Goal: Task Accomplishment & Management: Manage account settings

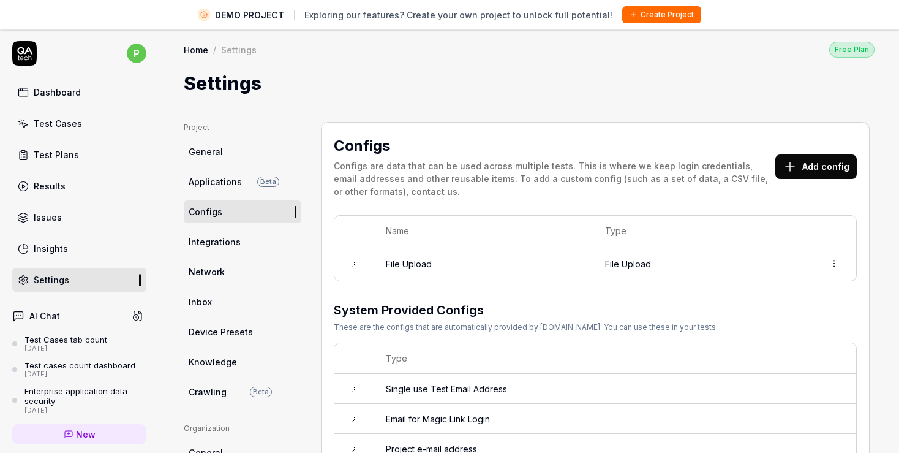
click at [190, 47] on link "Home" at bounding box center [196, 50] width 25 height 12
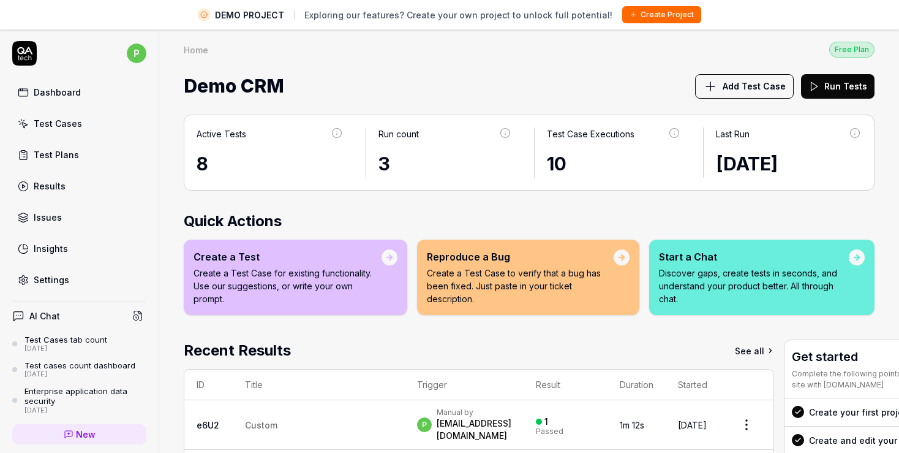
click at [31, 126] on link "Test Cases" at bounding box center [79, 124] width 134 height 24
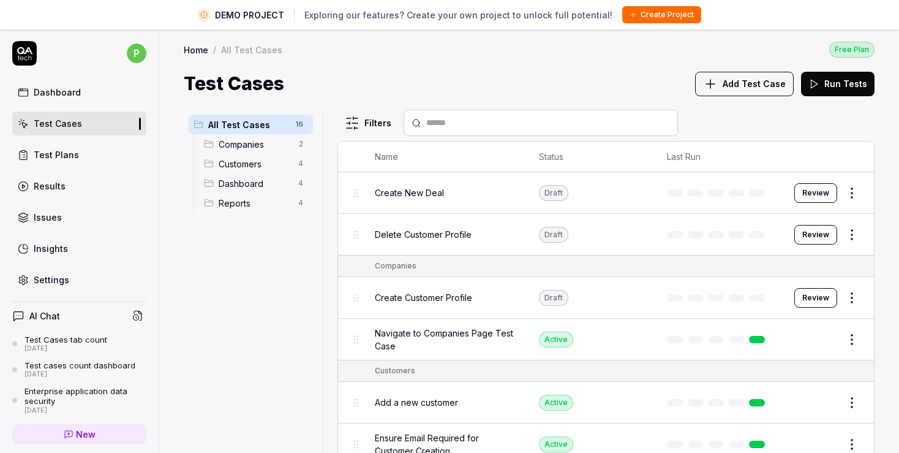
click at [254, 205] on span "Reports" at bounding box center [255, 203] width 72 height 13
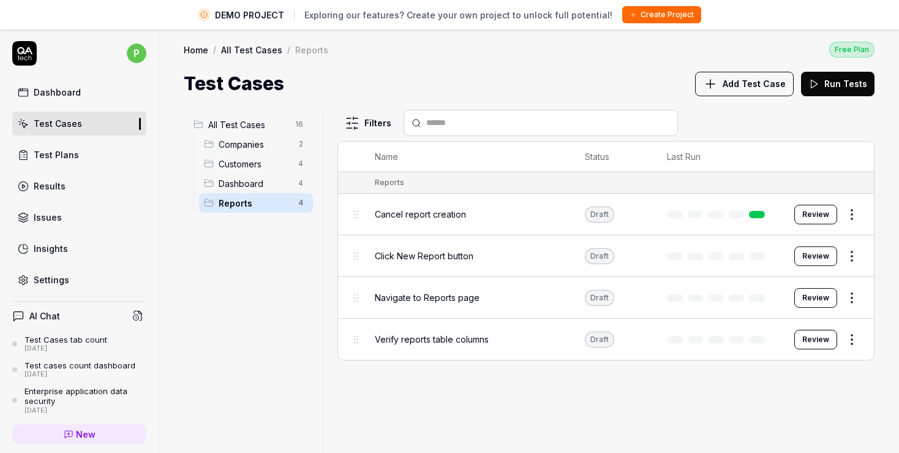
drag, startPoint x: 271, startPoint y: 205, endPoint x: 291, endPoint y: 208, distance: 20.6
click at [271, 205] on span "Reports" at bounding box center [255, 203] width 72 height 13
click at [303, 198] on html "DEMO PROJECT Exploring our features? Create your own project to unlock full pot…" at bounding box center [449, 241] width 899 height 482
click at [849, 214] on html "DEMO PROJECT Exploring our features? Create your own project to unlock full pot…" at bounding box center [449, 241] width 899 height 482
click at [849, 214] on html "DEMO PROJECT Exploring our features? Create your own project to unlock full pot…" at bounding box center [455, 241] width 910 height 482
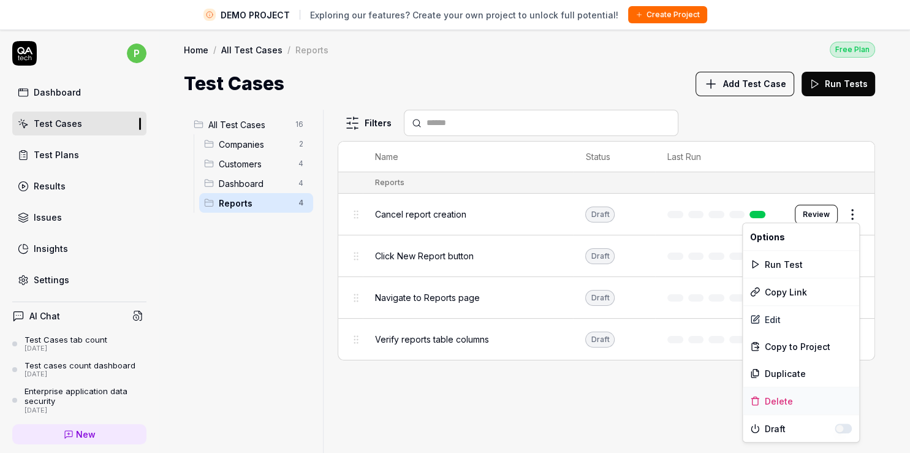
click at [802, 404] on div "Delete" at bounding box center [801, 400] width 116 height 27
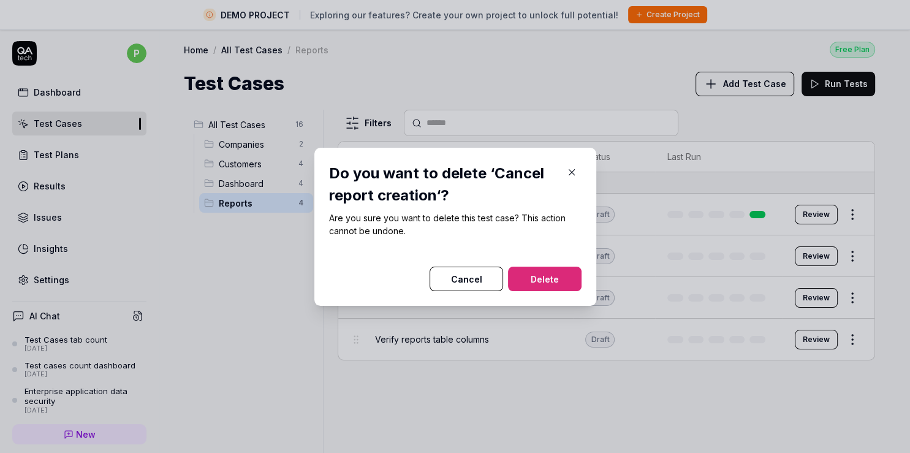
click at [538, 284] on button "Delete" at bounding box center [545, 279] width 74 height 25
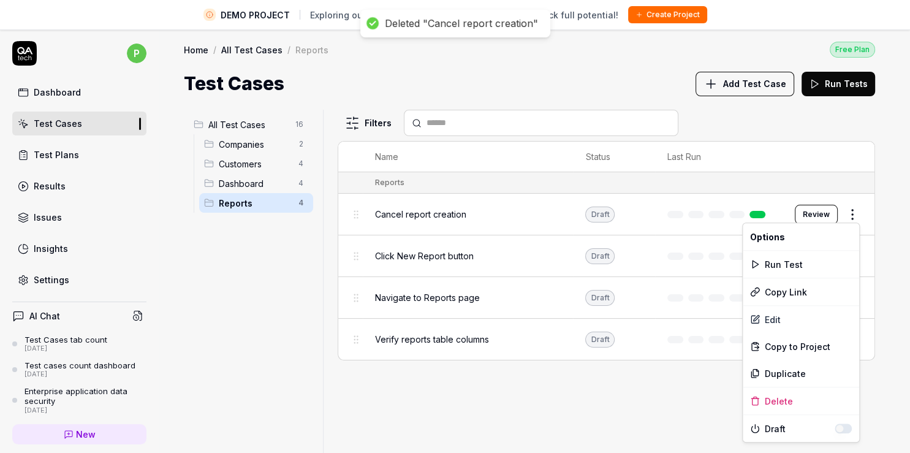
click at [847, 213] on html "DEMO PROJECT Exploring our features? Create your own project to unlock full pot…" at bounding box center [455, 241] width 910 height 482
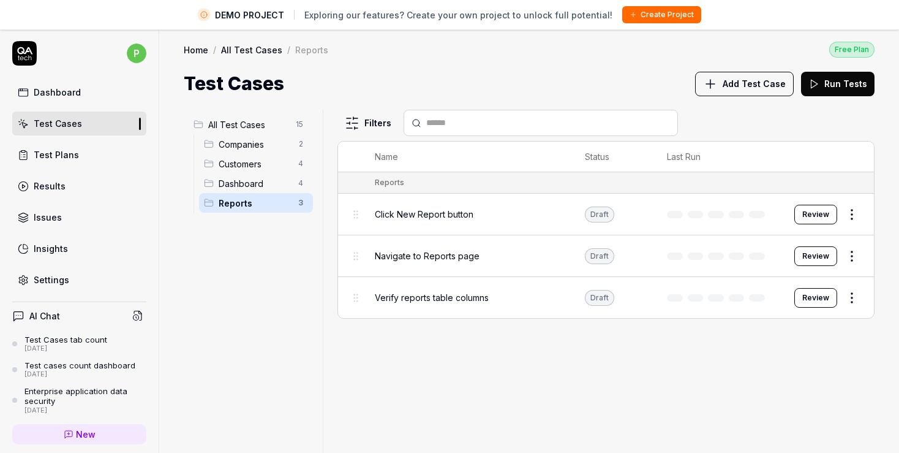
click at [775, 408] on div "Filters Name Status Last Run Reports Click New Report button Draft Review Navig…" at bounding box center [606, 296] width 537 height 372
click at [849, 218] on html "DEMO PROJECT Exploring our features? Create your own project to unlock full pot…" at bounding box center [449, 241] width 899 height 482
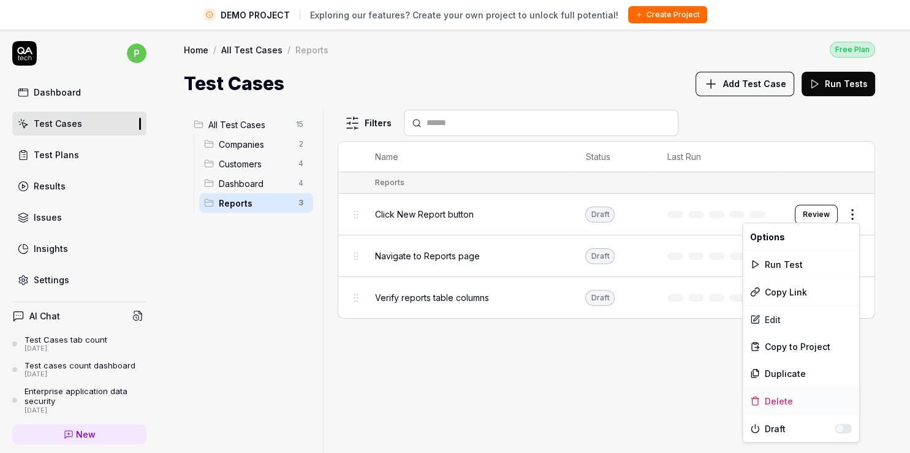
click at [785, 399] on div "Delete" at bounding box center [801, 400] width 116 height 27
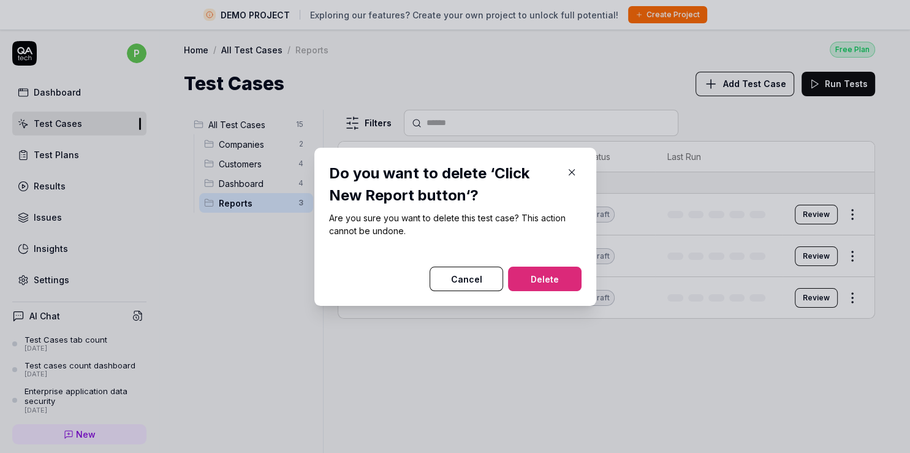
click at [542, 282] on button "Delete" at bounding box center [545, 279] width 74 height 25
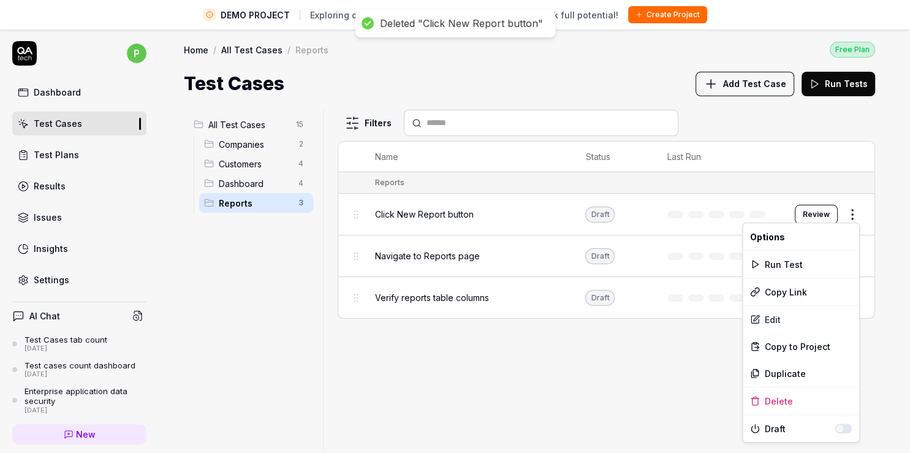
click at [856, 212] on html "DEMO PROJECT Exploring our features? Create your own project to unlock full pot…" at bounding box center [455, 241] width 910 height 482
click at [854, 211] on html "DEMO PROJECT Exploring our features? Create your own project to unlock full pot…" at bounding box center [455, 241] width 910 height 482
click at [789, 395] on div "Delete" at bounding box center [801, 400] width 116 height 27
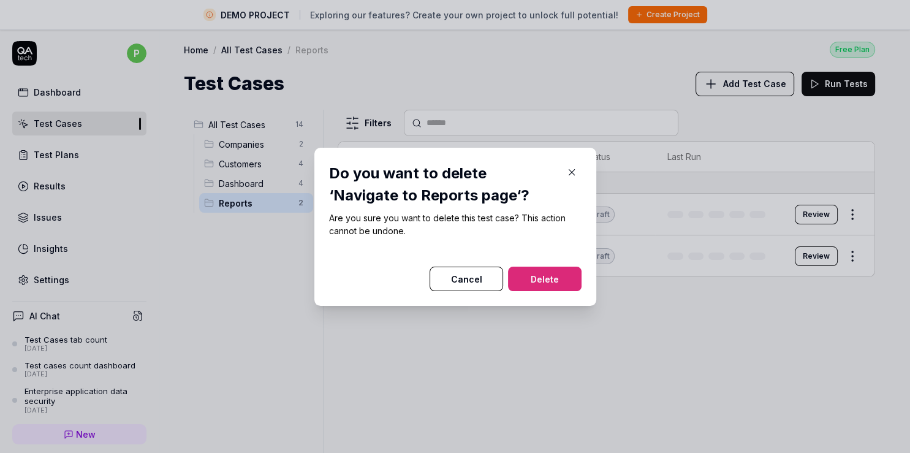
click at [550, 271] on button "Delete" at bounding box center [545, 279] width 74 height 25
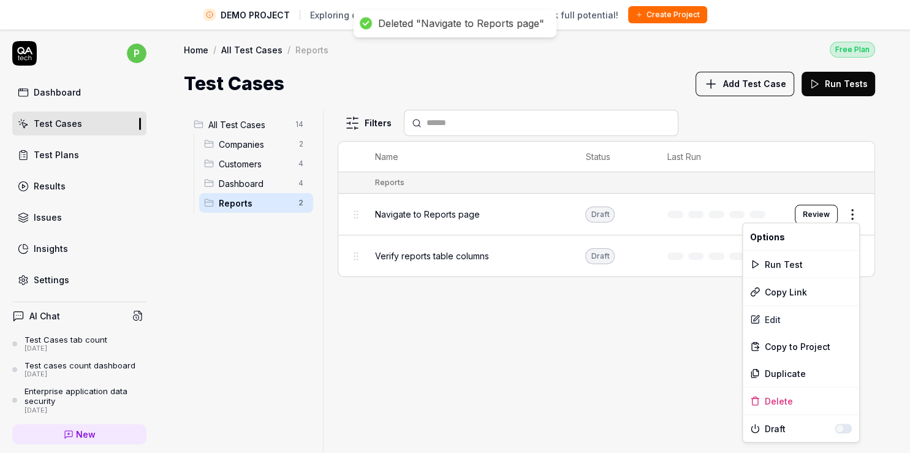
click at [857, 210] on html "DEMO PROJECT Exploring our features? Create your own project to unlock full pot…" at bounding box center [455, 241] width 910 height 482
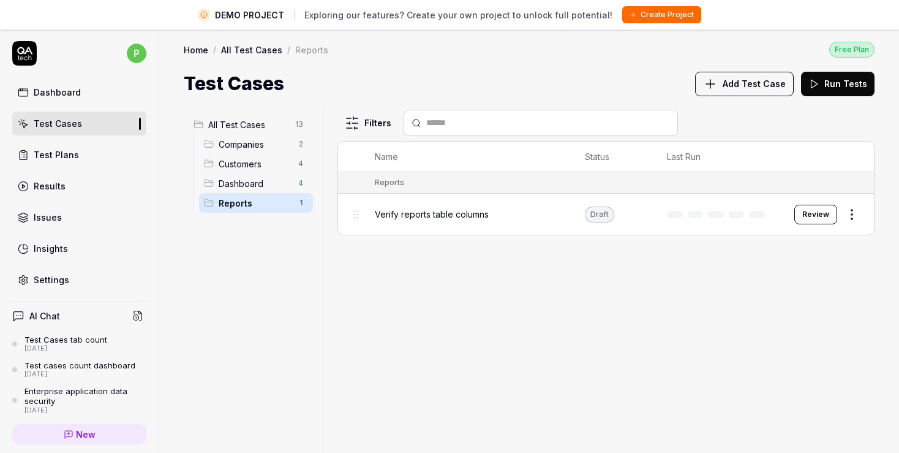
click at [850, 214] on html "DEMO PROJECT Exploring our features? Create your own project to unlock full pot…" at bounding box center [449, 241] width 899 height 482
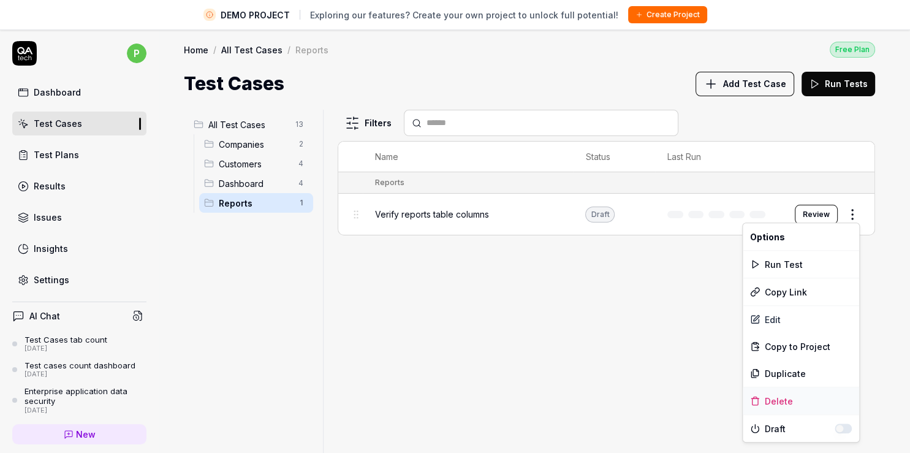
click at [789, 398] on div "Delete" at bounding box center [801, 400] width 116 height 27
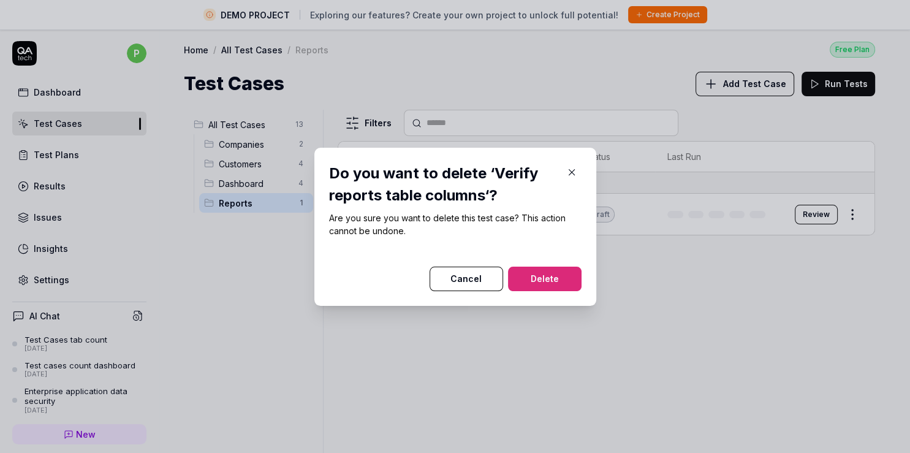
click at [556, 274] on button "Delete" at bounding box center [545, 279] width 74 height 25
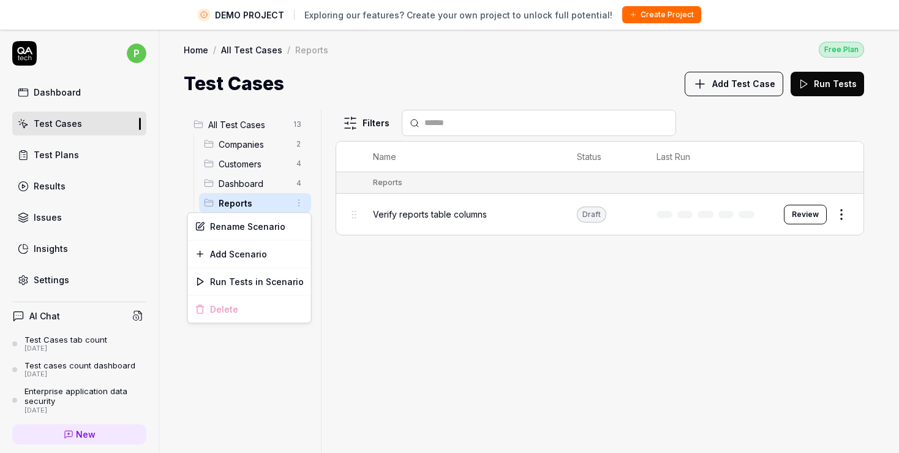
click at [301, 205] on html "DEMO PROJECT Exploring our features? Create your own project to unlock full pot…" at bounding box center [449, 241] width 899 height 482
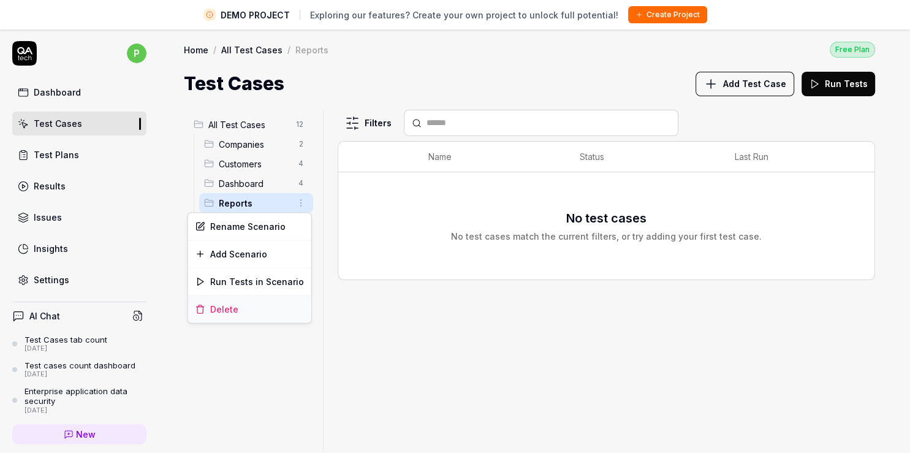
click at [271, 306] on div "Delete" at bounding box center [249, 308] width 123 height 27
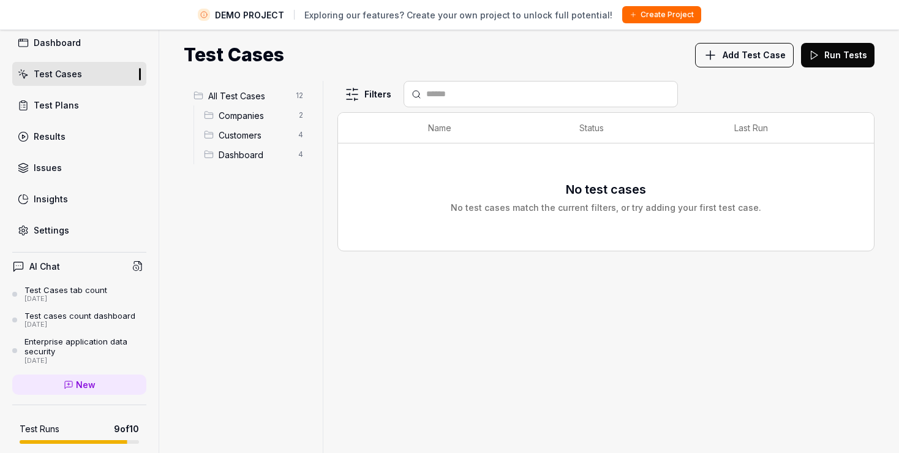
scroll to position [16, 0]
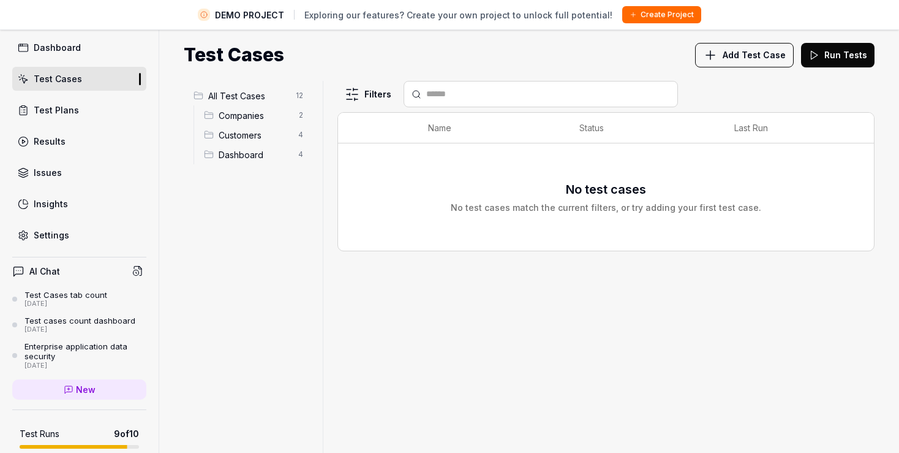
click at [36, 241] on link "Settings" at bounding box center [79, 235] width 134 height 24
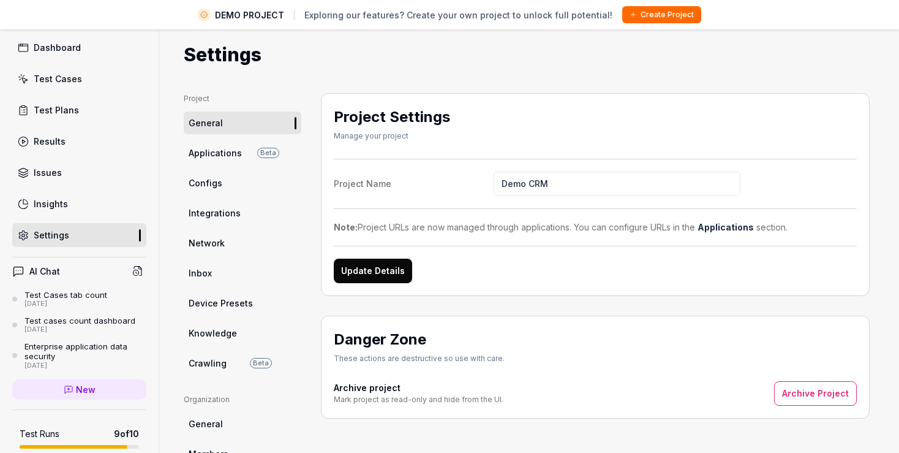
click at [205, 161] on link "Applications Beta" at bounding box center [243, 153] width 118 height 23
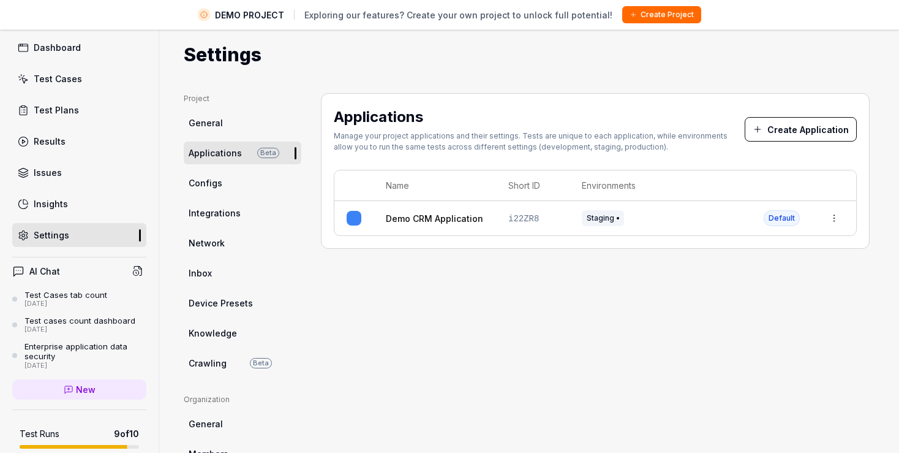
scroll to position [16, 0]
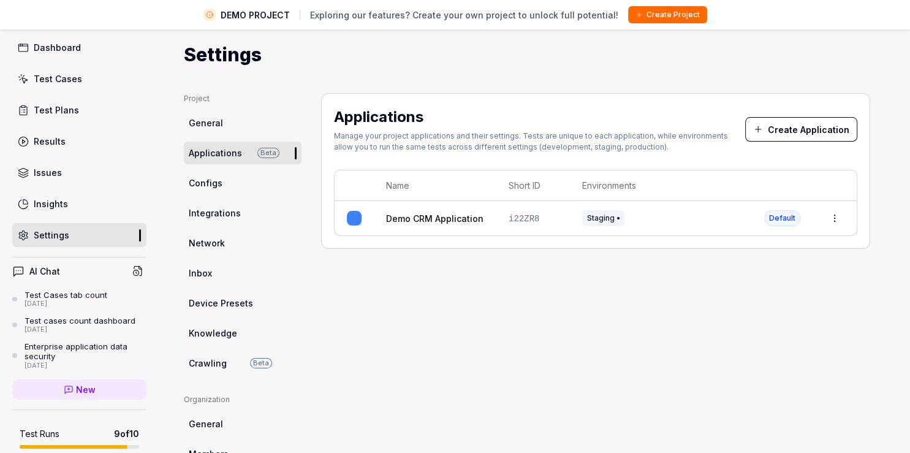
click at [827, 219] on html "DEMO PROJECT Exploring our features? Create your own project to unlock full pot…" at bounding box center [455, 212] width 910 height 482
click at [751, 301] on div "Edit" at bounding box center [772, 297] width 143 height 27
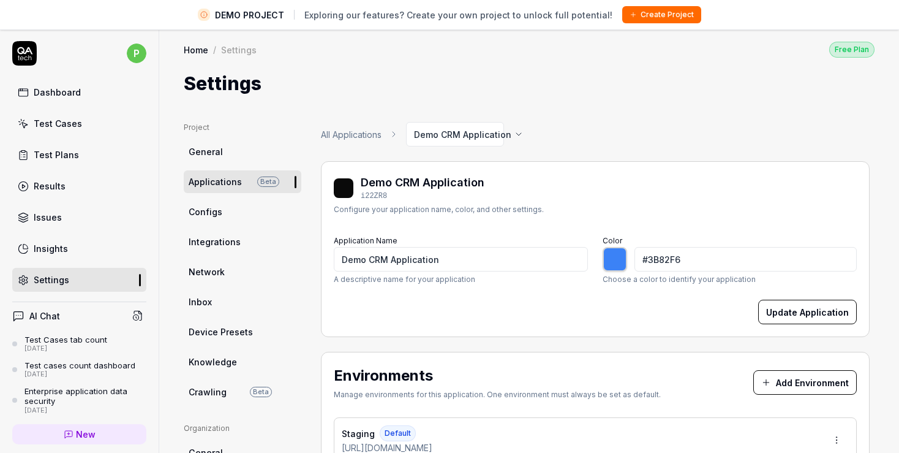
type input "*******"
